Goal: Check status: Check status

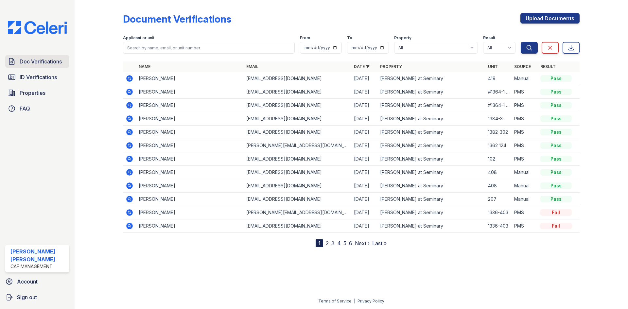
click at [37, 65] on span "Doc Verifications" at bounding box center [41, 62] width 42 height 8
click at [31, 78] on span "ID Verifications" at bounding box center [38, 77] width 37 height 8
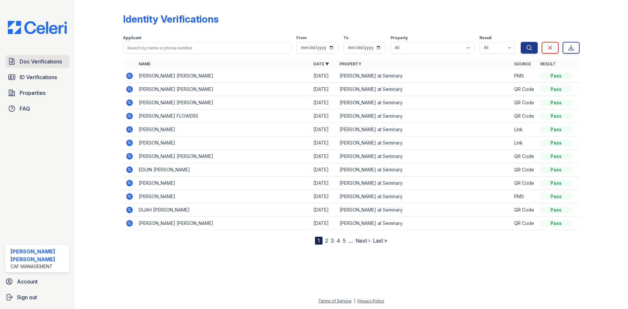
click at [47, 63] on span "Doc Verifications" at bounding box center [41, 62] width 42 height 8
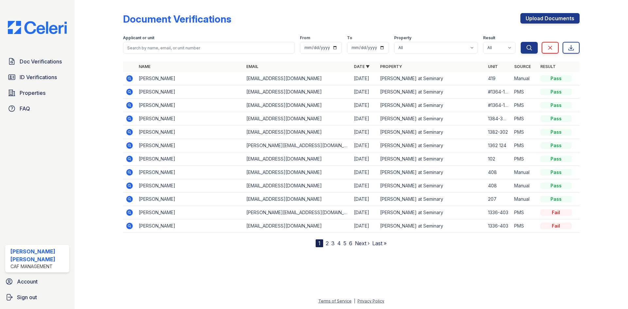
click at [129, 94] on icon at bounding box center [129, 92] width 7 height 7
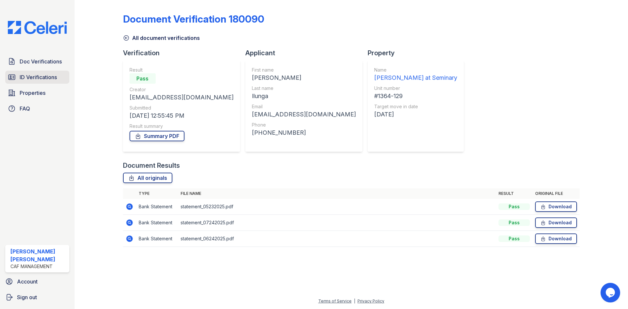
click at [62, 80] on link "ID Verifications" at bounding box center [37, 77] width 64 height 13
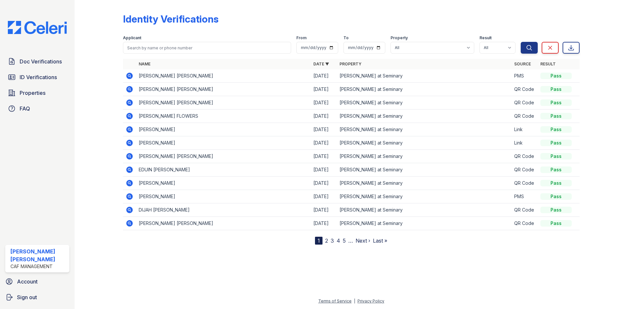
click at [131, 130] on icon at bounding box center [129, 129] width 7 height 7
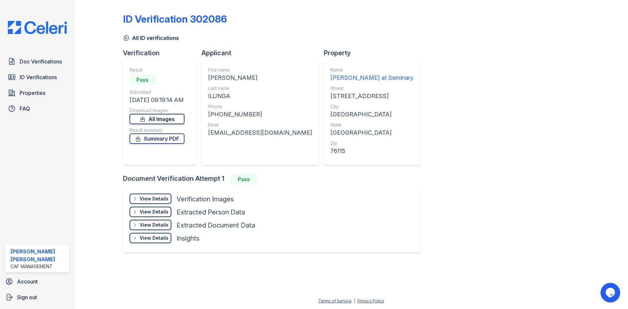
click at [182, 119] on link "All Images" at bounding box center [157, 119] width 55 height 10
click at [175, 119] on link "All Images" at bounding box center [157, 119] width 55 height 10
click at [164, 141] on link "Summary PDF" at bounding box center [157, 139] width 55 height 10
click at [164, 199] on div "View Details" at bounding box center [154, 199] width 29 height 7
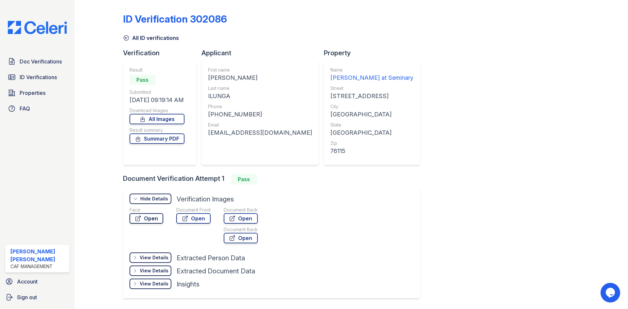
click at [157, 219] on link "Open" at bounding box center [147, 218] width 34 height 10
